Goal: Information Seeking & Learning: Learn about a topic

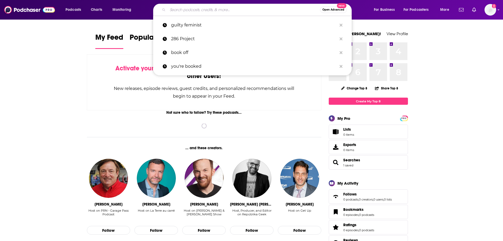
click at [192, 6] on input "Search podcasts, credits, & more..." at bounding box center [244, 10] width 152 height 8
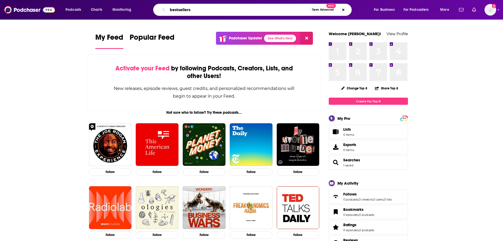
type input "bestsellers"
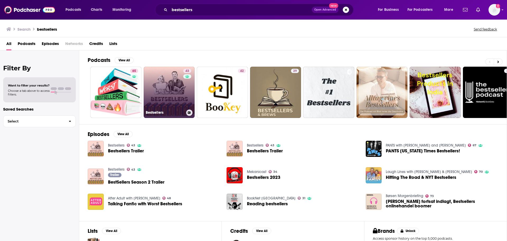
click at [169, 84] on link "43 Bestsellers" at bounding box center [169, 92] width 51 height 51
